Goal: Task Accomplishment & Management: Manage account settings

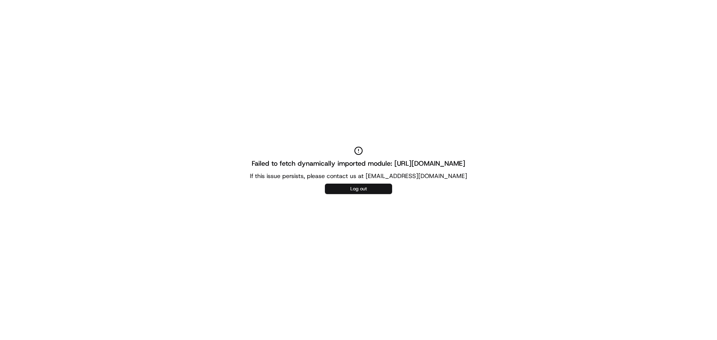
click at [373, 188] on button "Log out" at bounding box center [358, 189] width 67 height 10
